Goal: Obtain resource: Download file/media

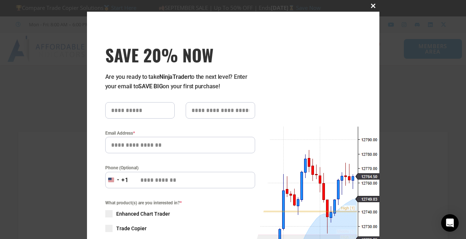
click at [369, 6] on span "SAVE 20% NOW popup" at bounding box center [374, 6] width 12 height 4
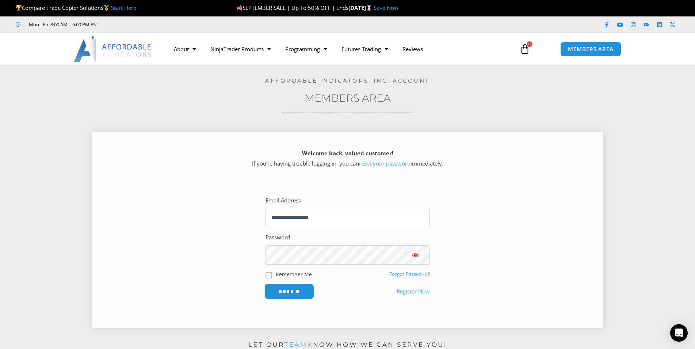
click at [285, 239] on input "******" at bounding box center [289, 292] width 50 height 16
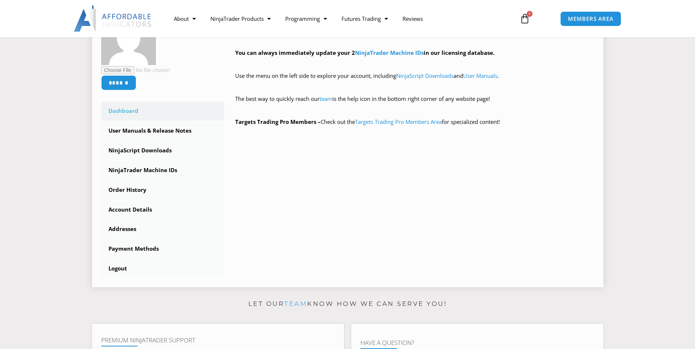
scroll to position [149, 0]
click at [147, 152] on link "NinjaScript Downloads" at bounding box center [163, 150] width 124 height 19
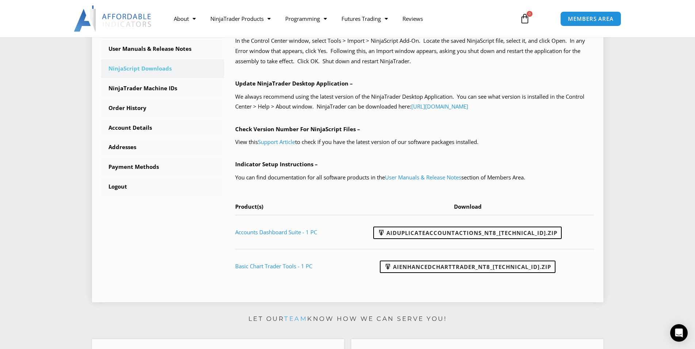
scroll to position [186, 0]
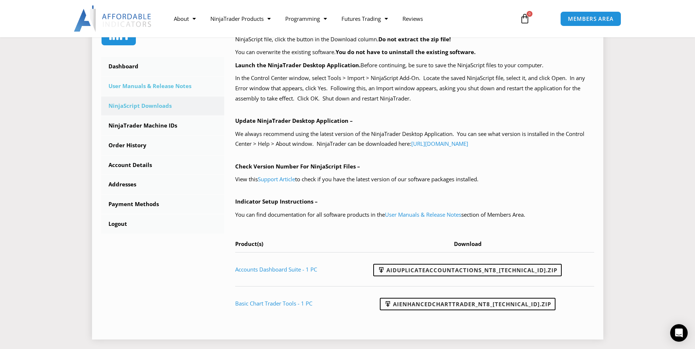
click at [168, 85] on link "User Manuals & Release Notes" at bounding box center [163, 86] width 124 height 19
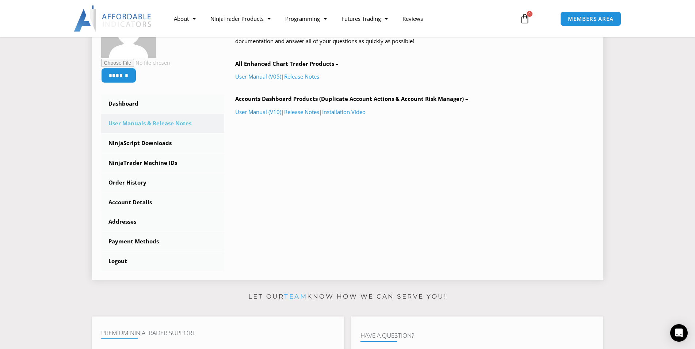
scroll to position [149, 0]
click at [265, 113] on link "User Manual (V10)" at bounding box center [258, 111] width 46 height 7
click at [148, 144] on link "NinjaScript Downloads" at bounding box center [163, 143] width 124 height 19
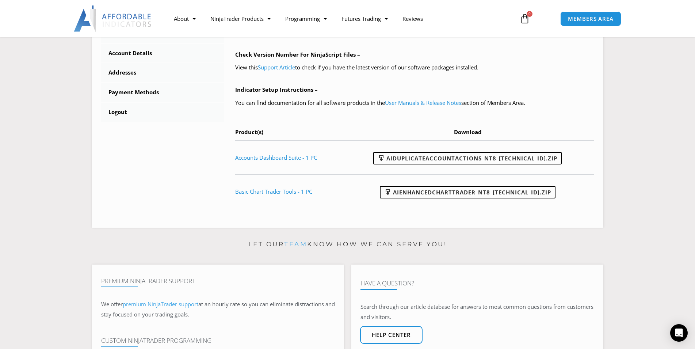
scroll to position [298, 0]
click at [435, 160] on link "AIDuplicateAccountActions_NT8_25.9.10.1.zip" at bounding box center [467, 158] width 189 height 12
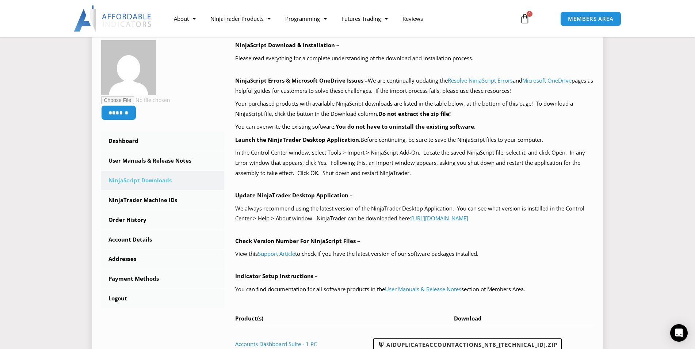
scroll to position [149, 0]
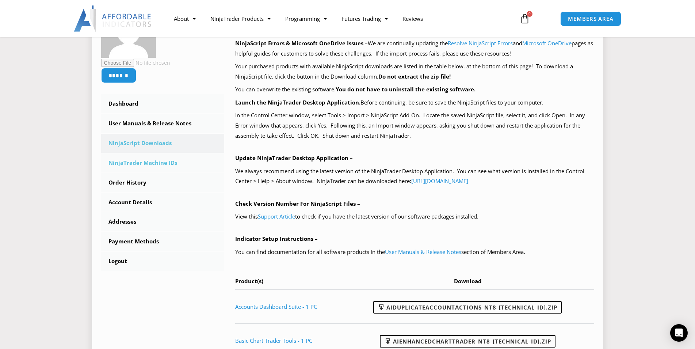
click at [134, 160] on link "NinjaTrader Machine IDs" at bounding box center [163, 162] width 124 height 19
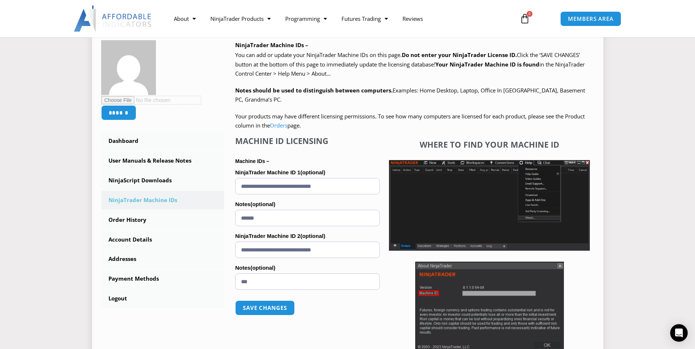
scroll to position [149, 0]
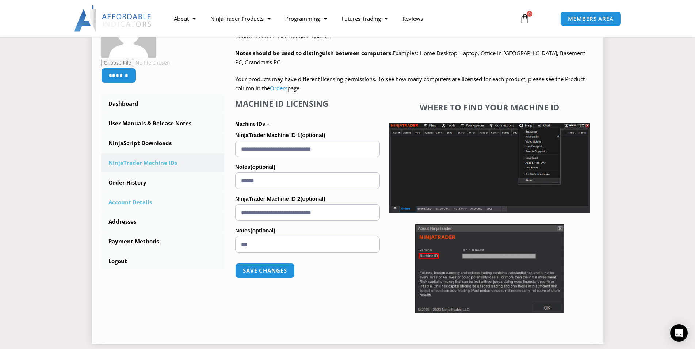
click at [142, 200] on link "Account Details" at bounding box center [163, 202] width 124 height 19
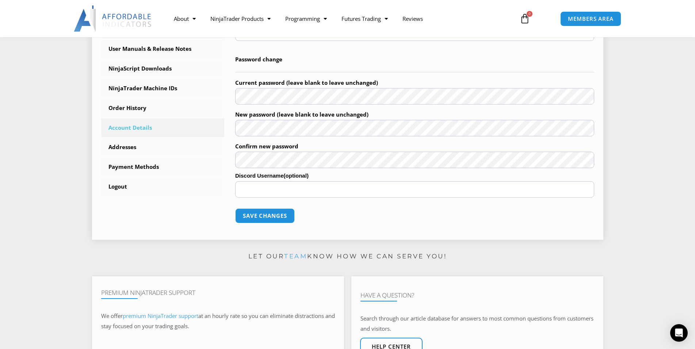
scroll to position [149, 0]
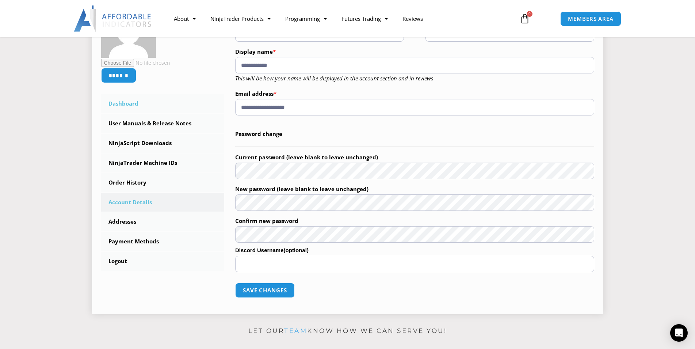
click at [125, 106] on link "Dashboard" at bounding box center [163, 103] width 124 height 19
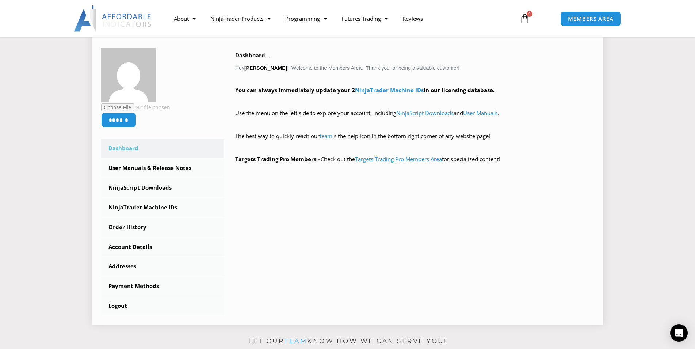
scroll to position [149, 0]
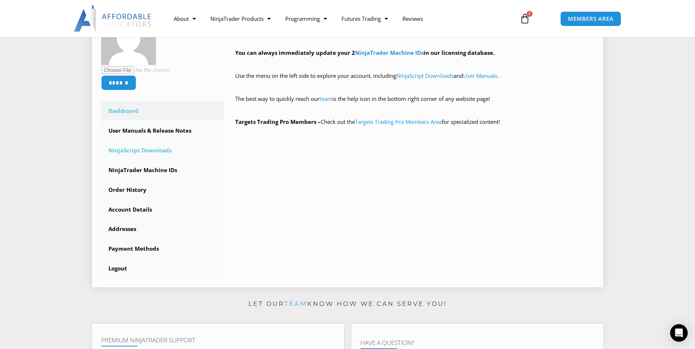
click at [126, 151] on link "NinjaScript Downloads" at bounding box center [163, 150] width 124 height 19
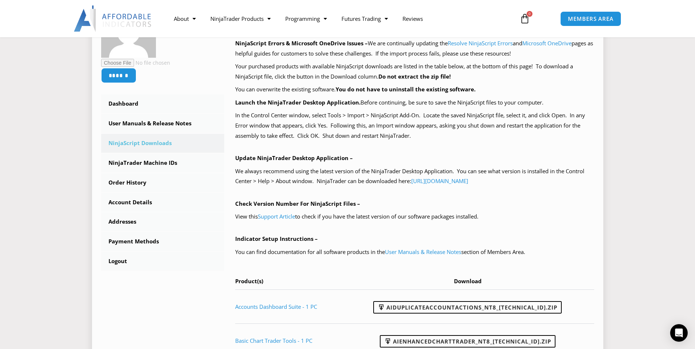
scroll to position [112, 0]
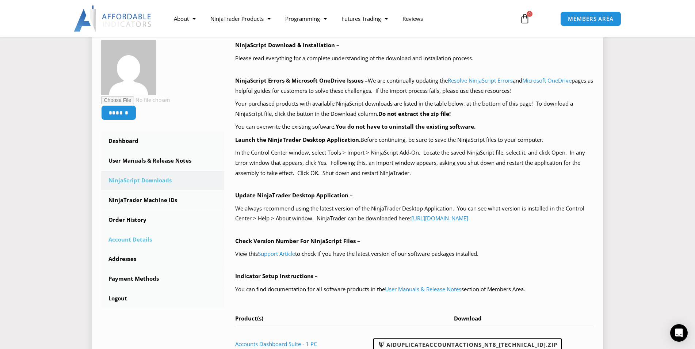
click at [131, 238] on link "Account Details" at bounding box center [163, 239] width 124 height 19
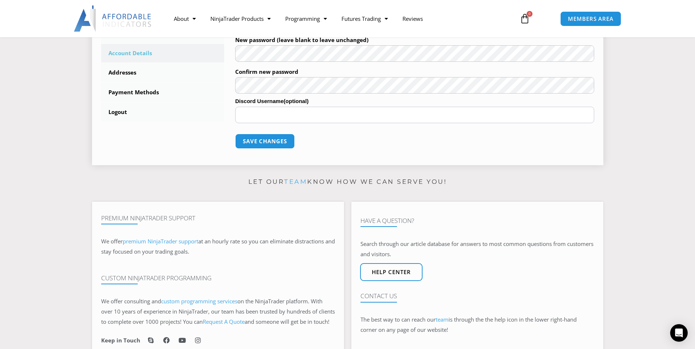
scroll to position [112, 0]
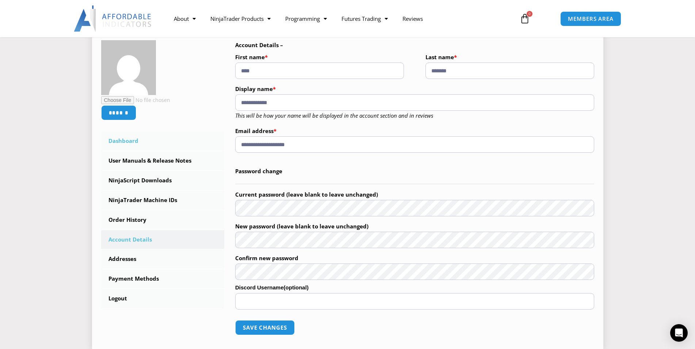
click at [129, 140] on link "Dashboard" at bounding box center [163, 141] width 124 height 19
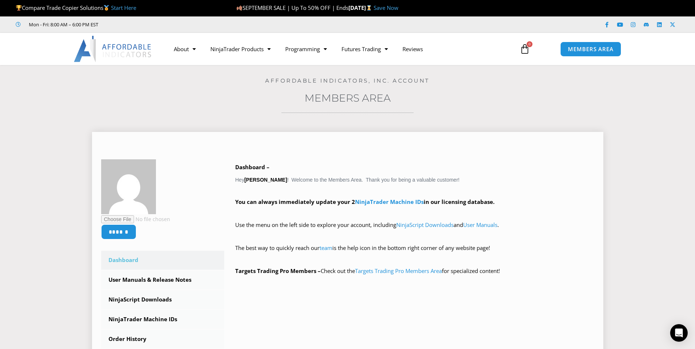
scroll to position [75, 0]
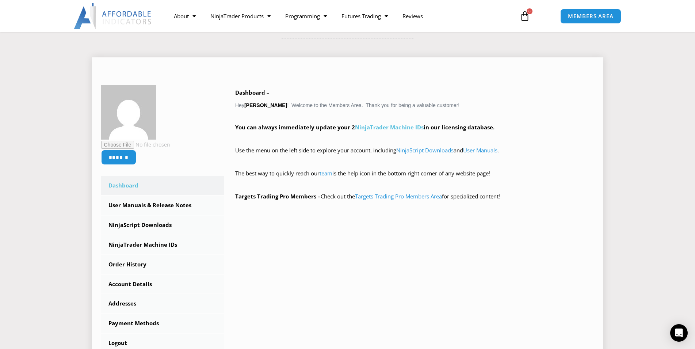
click at [398, 126] on link "NinjaTrader Machine IDs" at bounding box center [389, 127] width 69 height 7
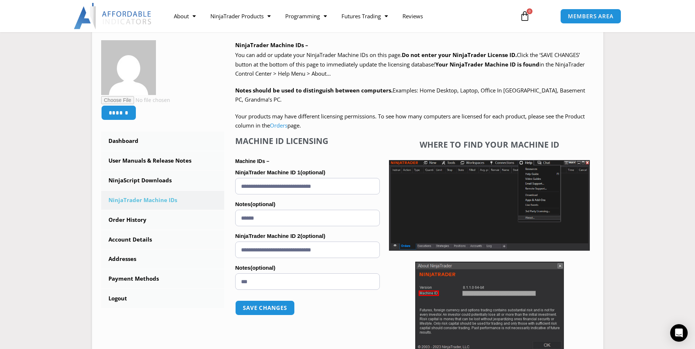
scroll to position [37, 0]
